Goal: Answer question/provide support: Share knowledge or assist other users

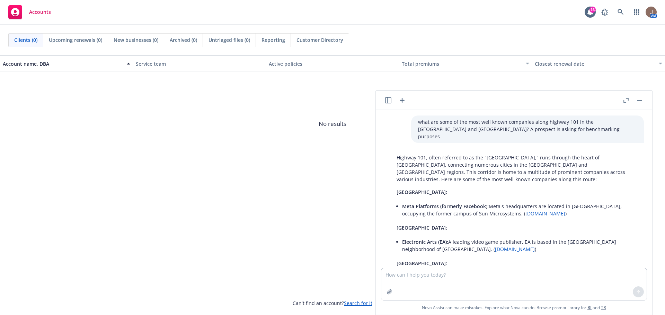
scroll to position [530, 0]
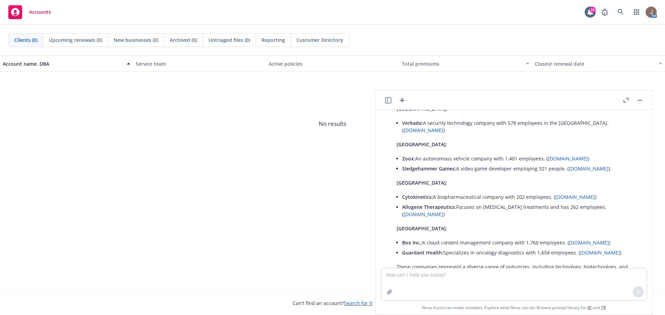
click at [402, 277] on textarea at bounding box center [513, 285] width 265 height 32
type textarea "help me redraft a denial summary for a claim."
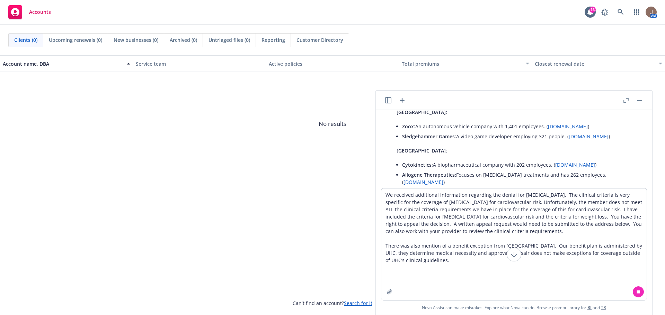
type textarea "We received additional information regarding the denial for [MEDICAL_DATA]. The…"
click at [513, 254] on icon at bounding box center [514, 255] width 8 height 8
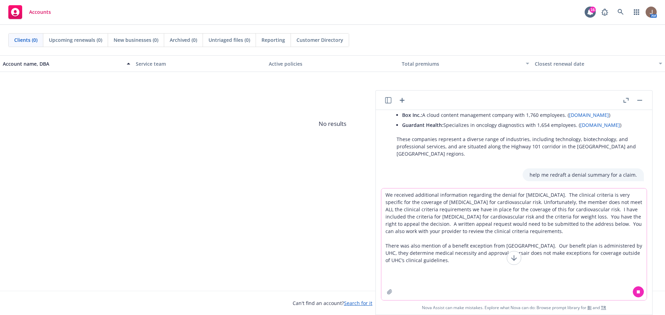
drag, startPoint x: 426, startPoint y: 280, endPoint x: 424, endPoint y: 272, distance: 7.8
click at [426, 277] on textarea "We received additional information regarding the denial for [MEDICAL_DATA]. The…" at bounding box center [513, 245] width 265 height 112
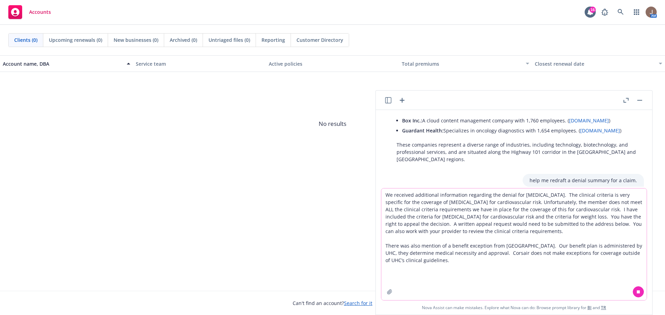
scroll to position [657, 0]
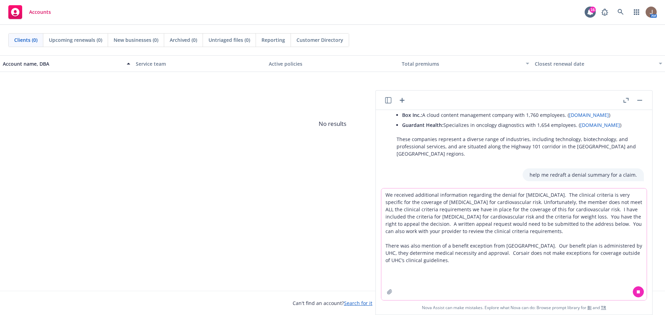
click at [637, 290] on icon at bounding box center [638, 292] width 5 height 5
click at [448, 229] on textarea "We received additional information regarding the denial for [MEDICAL_DATA]. The…" at bounding box center [513, 245] width 265 height 112
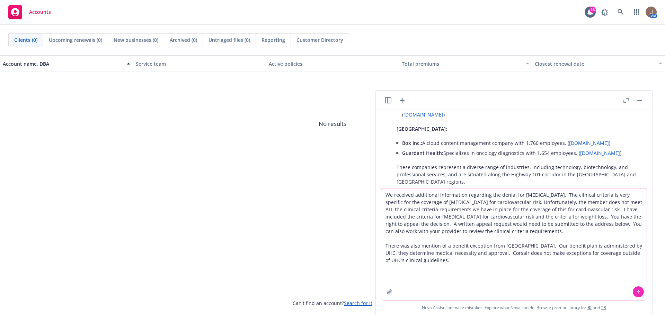
scroll to position [690, 0]
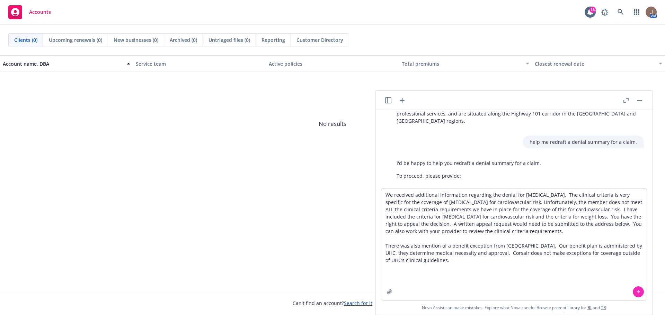
click at [453, 177] on div "what are some of the most well known companies along highway 101 in the [GEOGRA…" at bounding box center [513, 149] width 271 height 78
click at [473, 204] on textarea "We received additional information regarding the denial for [MEDICAL_DATA]. The…" at bounding box center [513, 245] width 265 height 112
drag, startPoint x: 386, startPoint y: 197, endPoint x: 437, endPoint y: 266, distance: 85.9
click at [437, 266] on textarea "We received additional information regarding the denial for [MEDICAL_DATA]. The…" at bounding box center [513, 245] width 265 height 112
click at [636, 291] on icon at bounding box center [638, 292] width 5 height 5
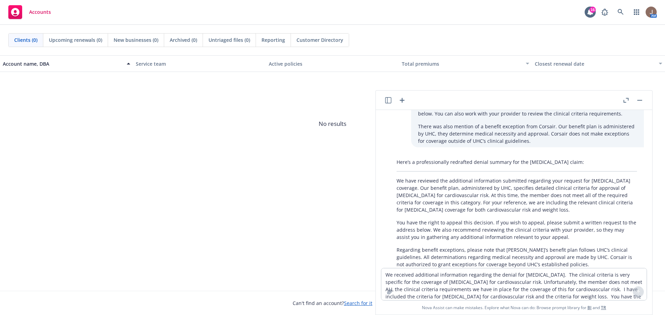
scroll to position [878, 0]
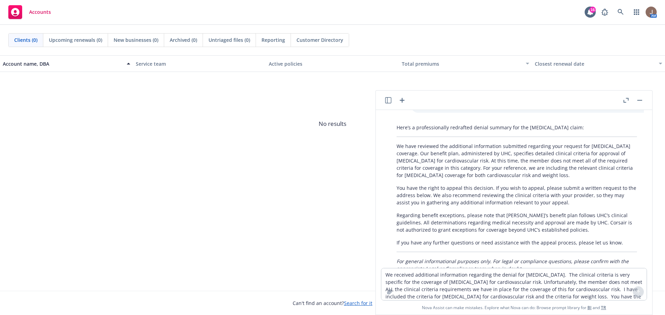
click at [521, 239] on p "If you have any further questions or need assistance with the appeal process, p…" at bounding box center [516, 242] width 240 height 7
click at [546, 212] on p "Regarding benefit exceptions, please note that [PERSON_NAME]’s benefit plan fol…" at bounding box center [516, 223] width 240 height 22
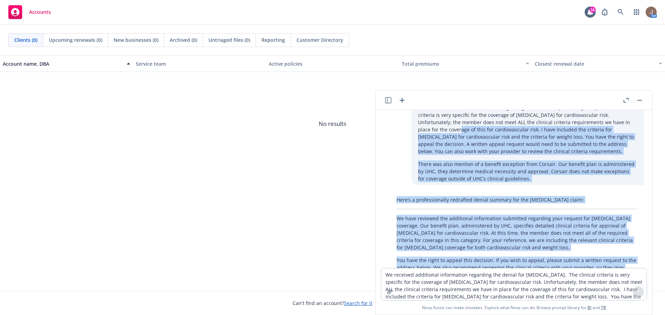
scroll to position [778, 0]
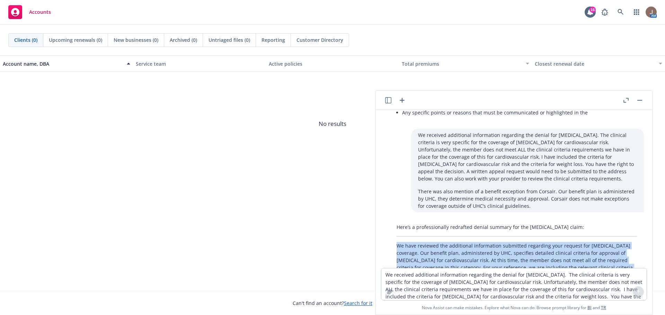
drag, startPoint x: 545, startPoint y: 193, endPoint x: 388, endPoint y: 206, distance: 157.7
click at [388, 221] on div "Here’s a professionally redrafted denial summary for the [MEDICAL_DATA] claim: …" at bounding box center [516, 304] width 265 height 167
copy div "We have reviewed the additional information submitted regarding your request fo…"
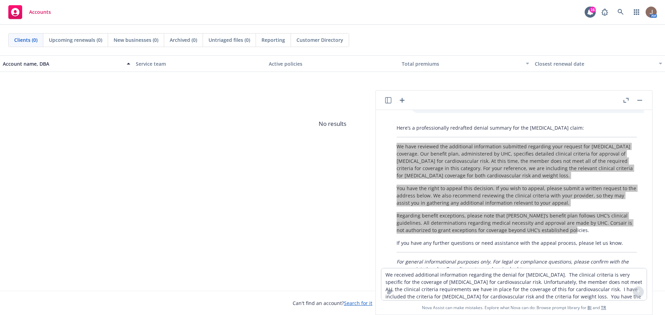
scroll to position [878, 0]
